Goal: Check status

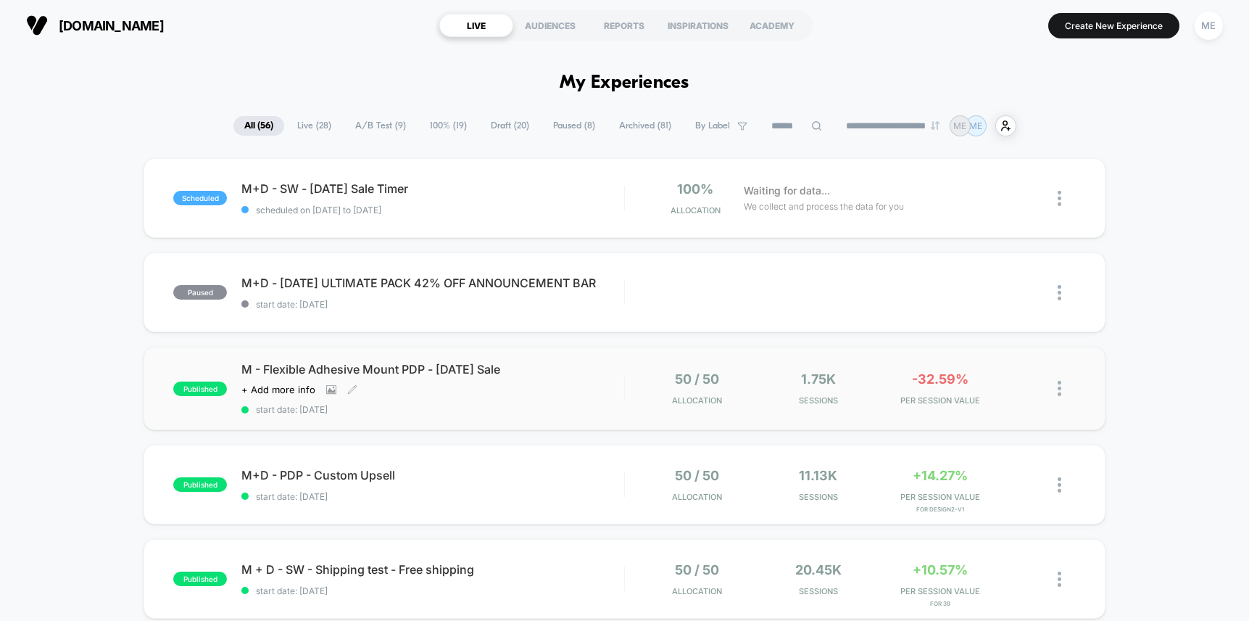
click at [607, 384] on div "M - Flexible Adhesive Mount PDP - [DATE] Sale Click to view images Click to edi…" at bounding box center [432, 388] width 383 height 53
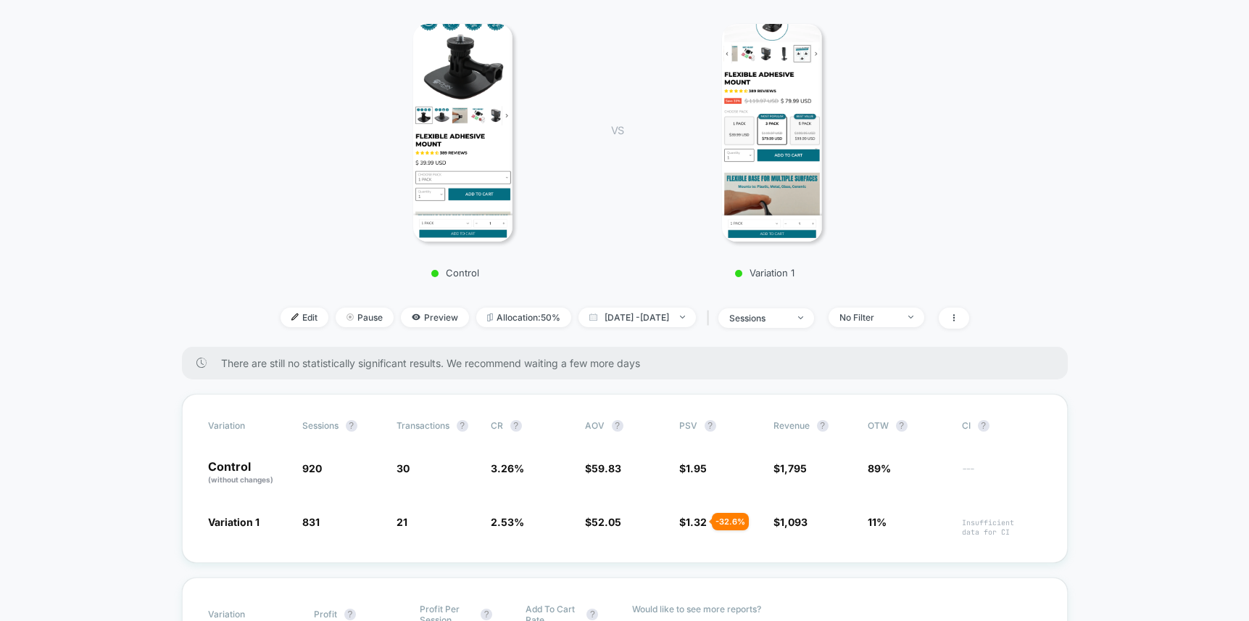
scroll to position [198, 0]
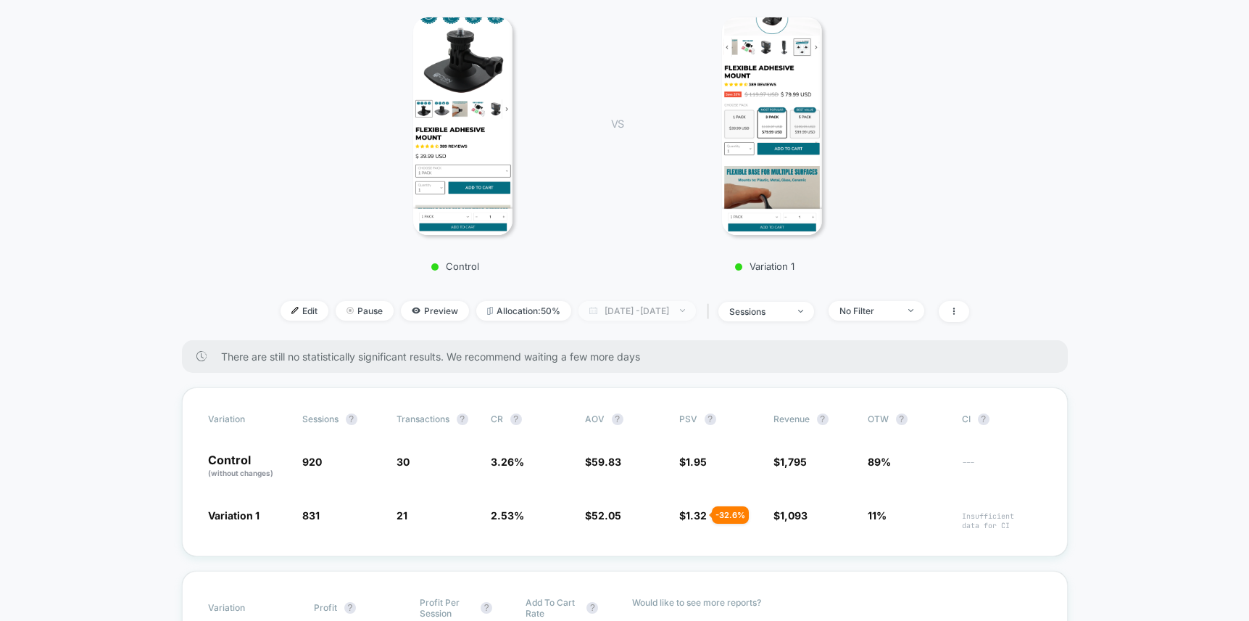
click at [679, 312] on span "[DATE] - [DATE]" at bounding box center [637, 311] width 117 height 20
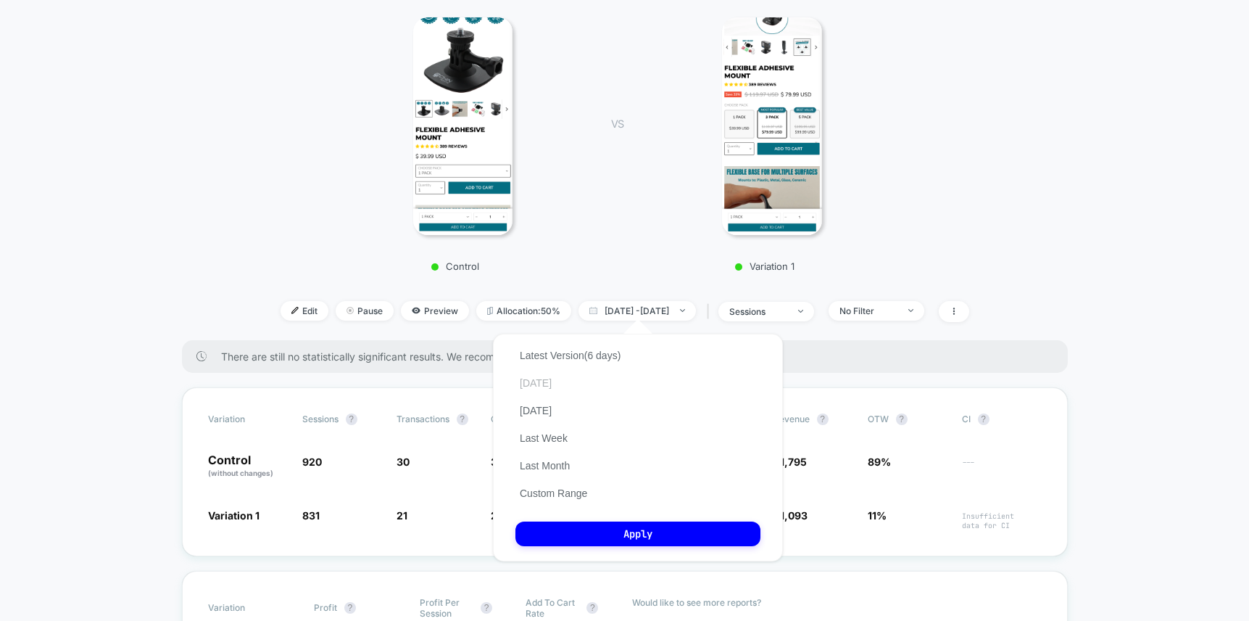
click at [547, 381] on button "[DATE]" at bounding box center [535, 382] width 41 height 13
click at [638, 533] on button "Apply" at bounding box center [637, 533] width 245 height 25
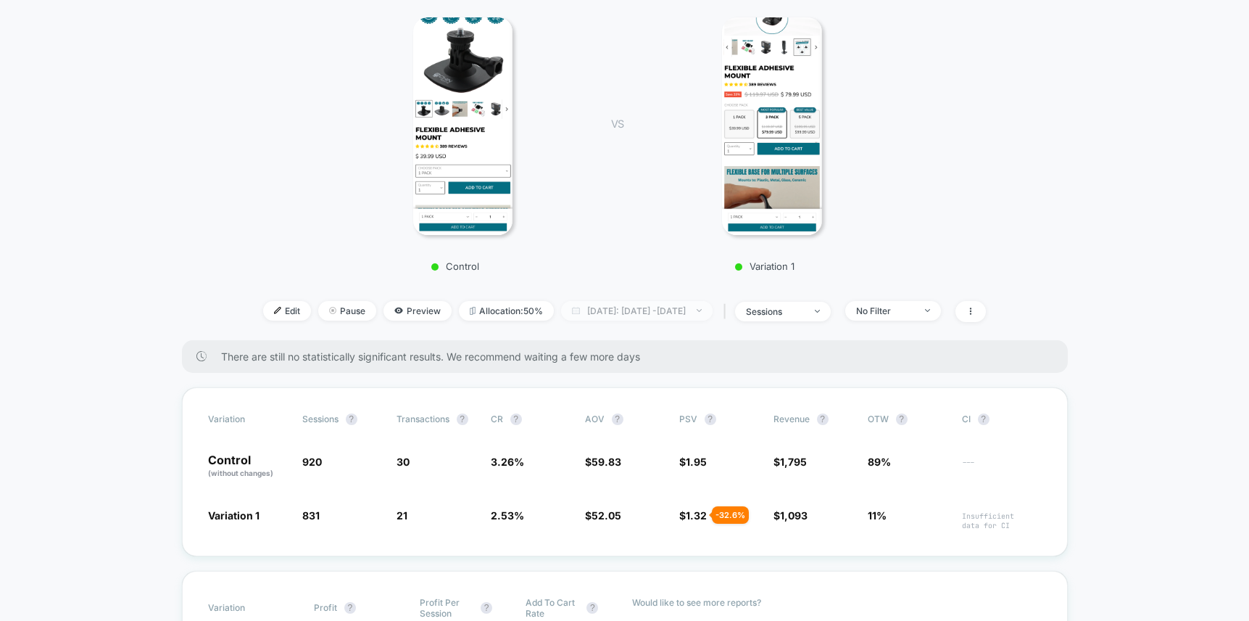
click at [641, 311] on span "[DATE]: [DATE] - [DATE]" at bounding box center [637, 311] width 152 height 20
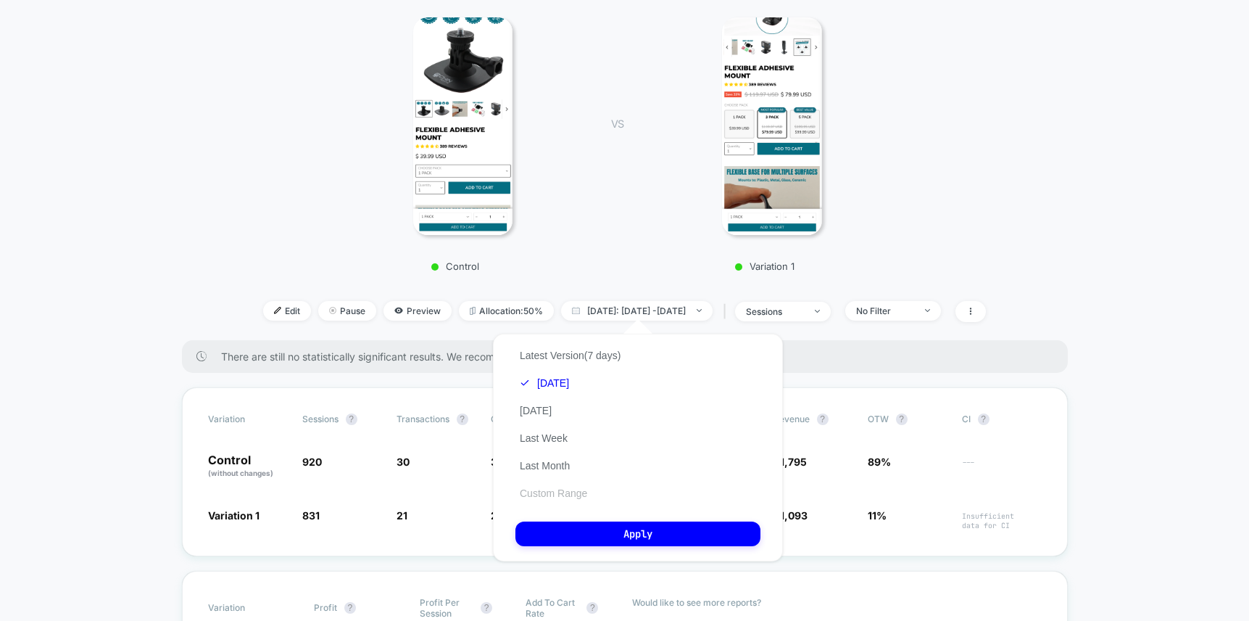
click at [566, 493] on button "Custom Range" at bounding box center [553, 492] width 76 height 13
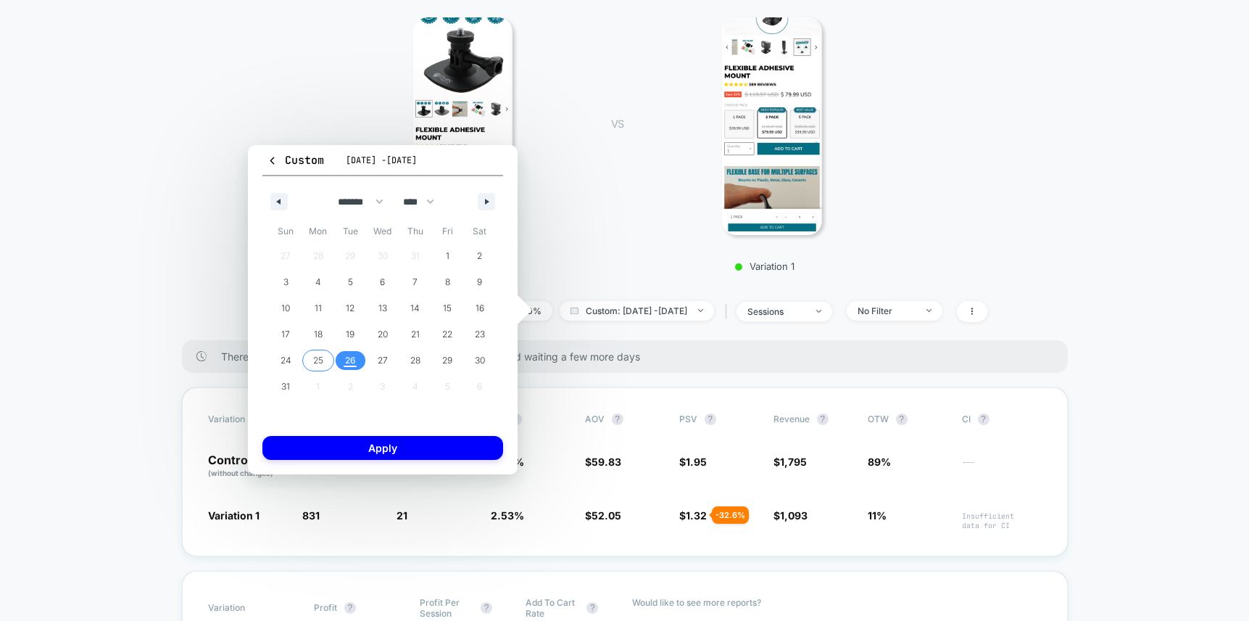
click at [316, 357] on span "25" at bounding box center [318, 360] width 10 height 26
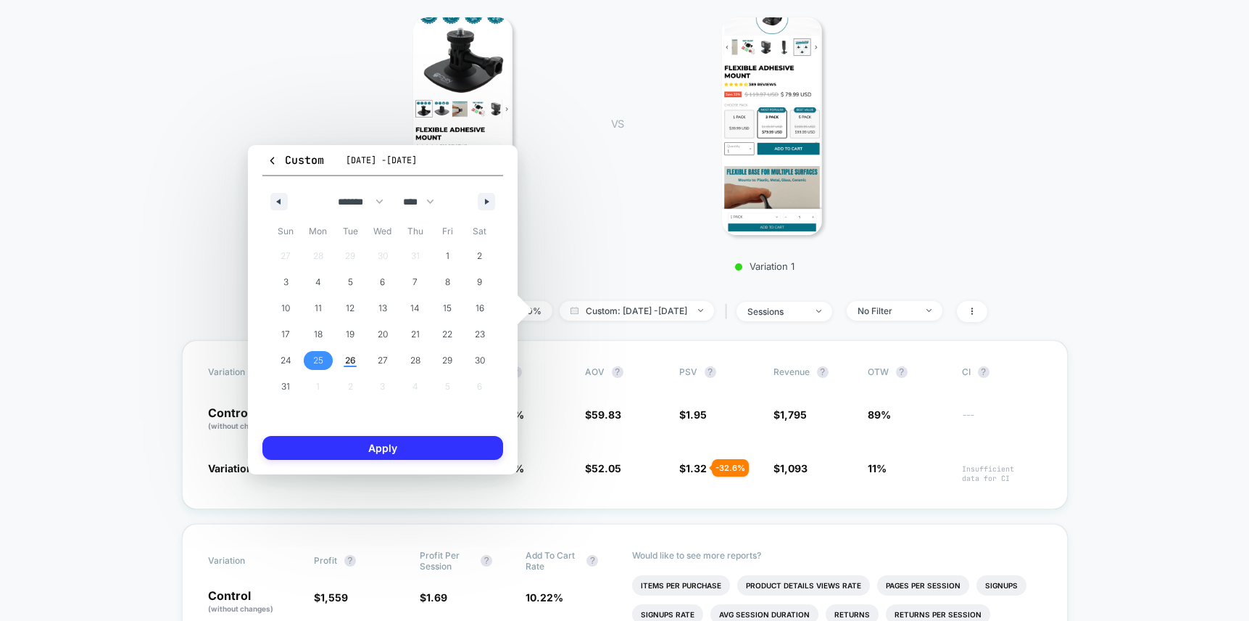
click at [376, 450] on button "Apply" at bounding box center [382, 448] width 241 height 24
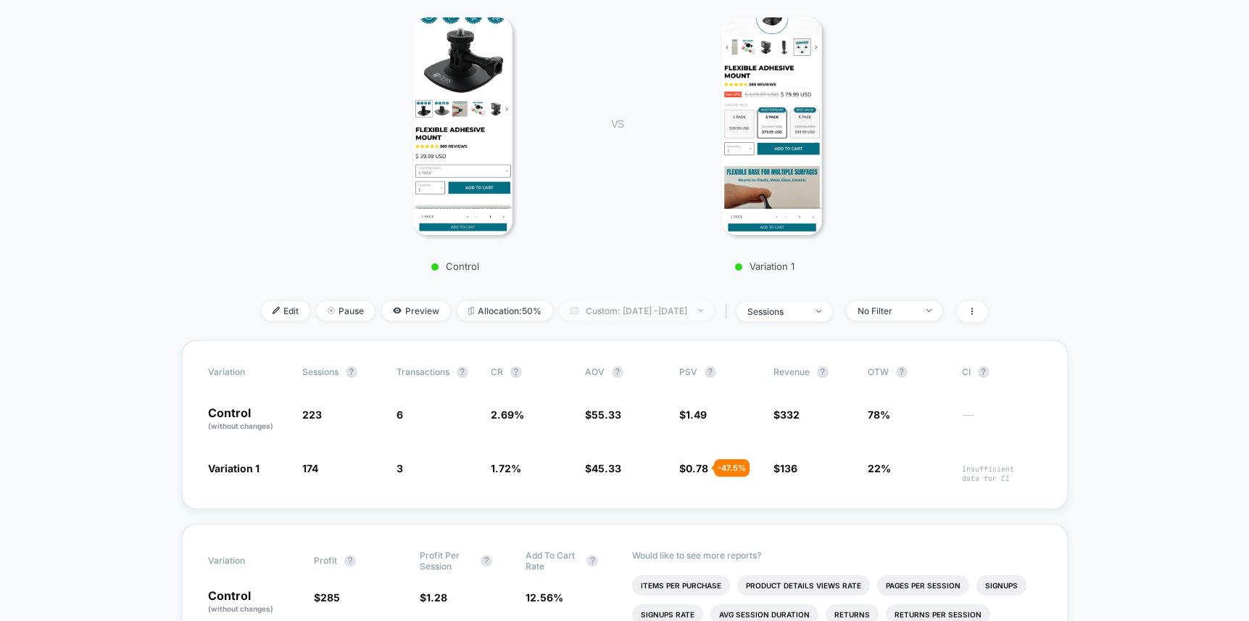
click at [620, 309] on span "Custom: [DATE] - [DATE]" at bounding box center [637, 311] width 154 height 20
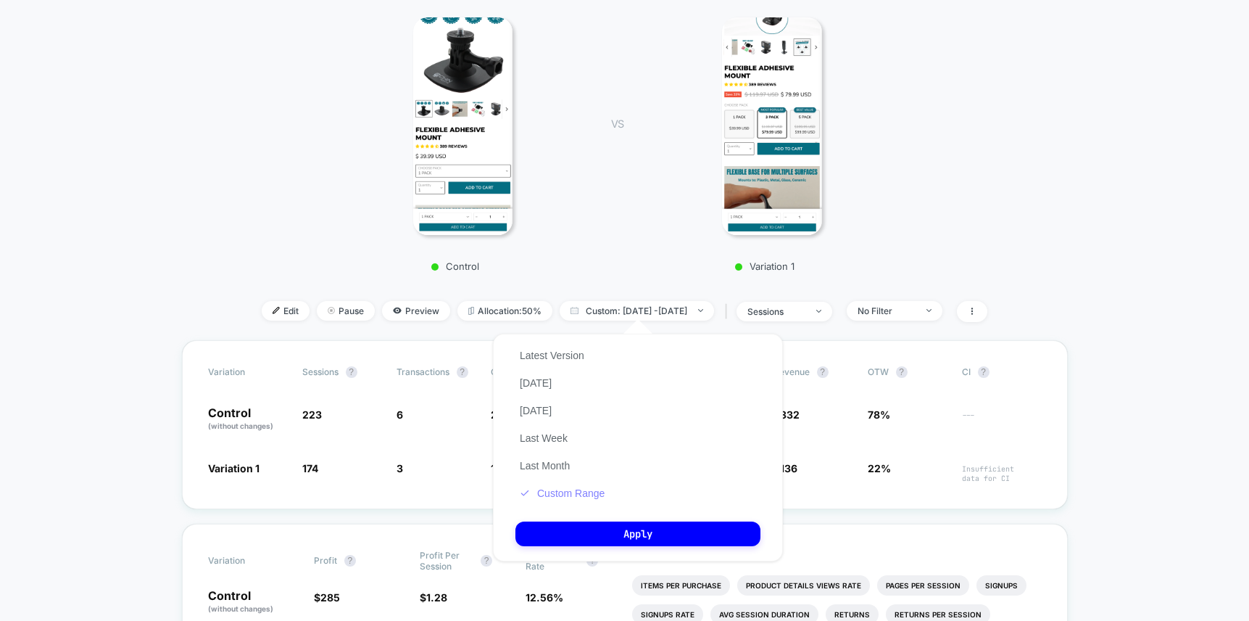
click at [550, 491] on button "Custom Range" at bounding box center [562, 492] width 94 height 13
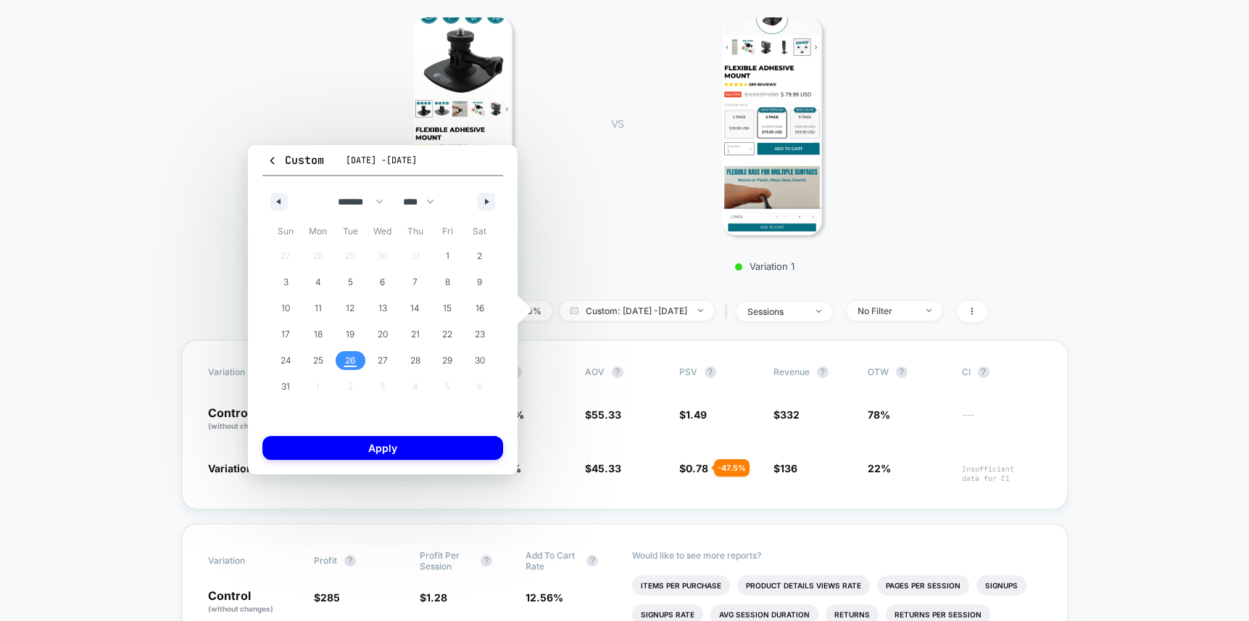
click at [347, 360] on span "26" at bounding box center [350, 360] width 11 height 26
click at [370, 443] on button "Apply" at bounding box center [382, 448] width 241 height 24
